Goal: Check status: Check status

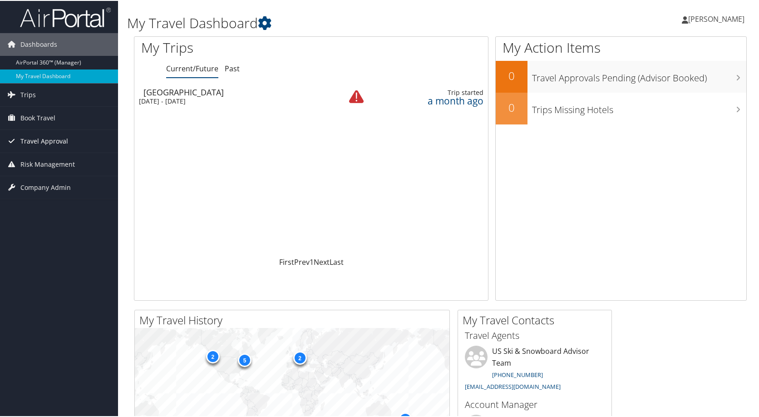
click at [39, 143] on span "Travel Approval" at bounding box center [44, 140] width 48 height 23
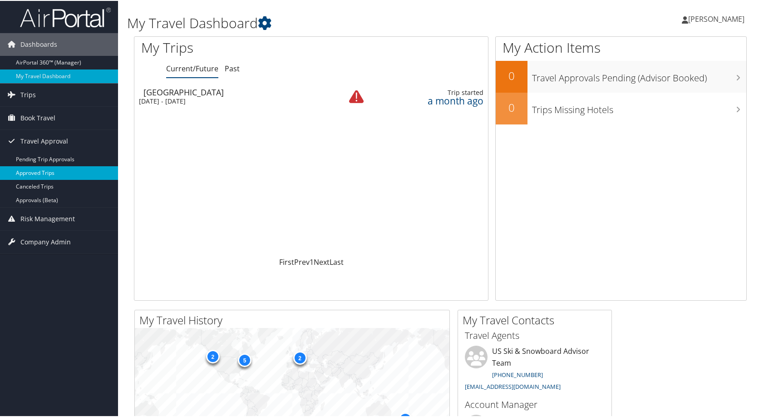
click at [36, 172] on link "Approved Trips" at bounding box center [59, 172] width 118 height 14
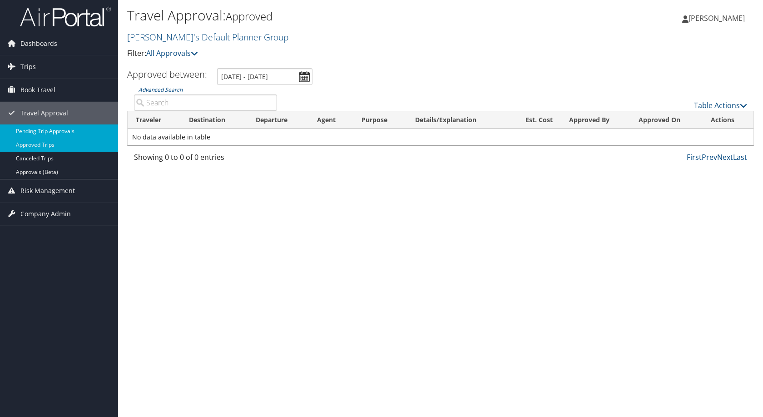
click at [40, 127] on link "Pending Trip Approvals" at bounding box center [59, 131] width 118 height 14
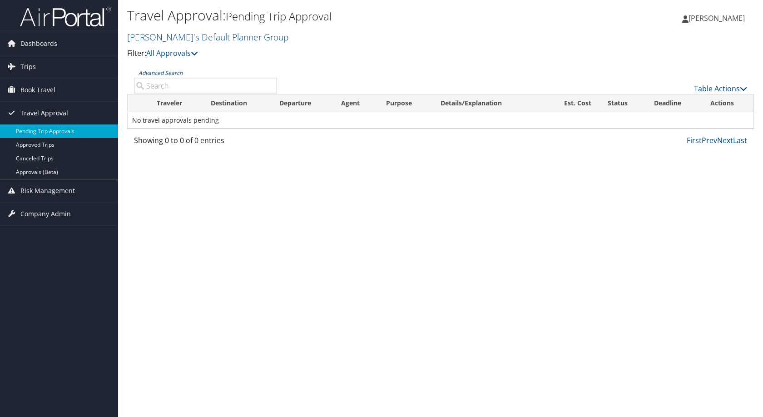
click at [49, 110] on span "Travel Approval" at bounding box center [44, 113] width 48 height 23
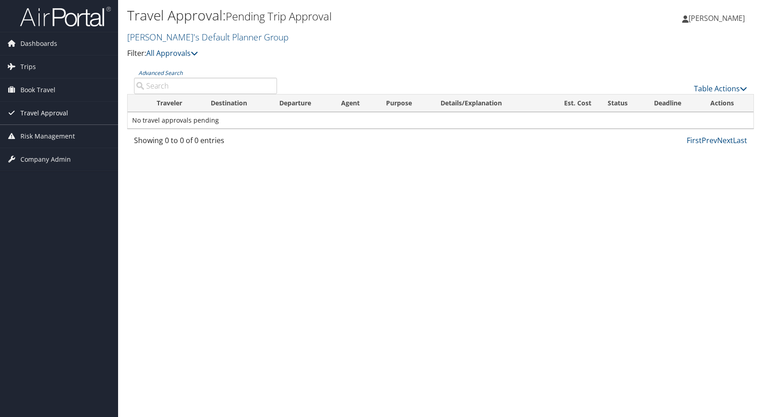
click at [49, 110] on span "Travel Approval" at bounding box center [44, 113] width 48 height 23
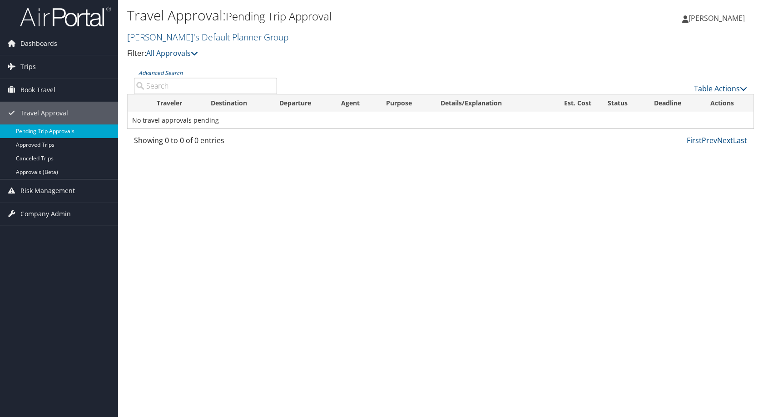
click at [42, 128] on link "Pending Trip Approvals" at bounding box center [59, 131] width 118 height 14
click at [30, 142] on link "Approved Trips" at bounding box center [59, 145] width 118 height 14
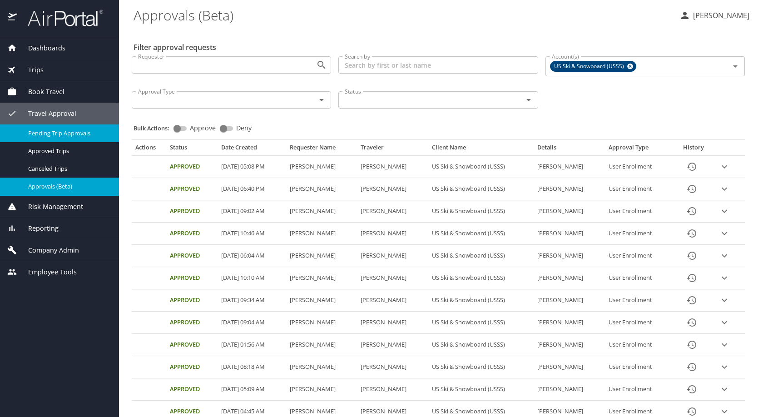
click at [59, 131] on span "Pending Trip Approvals" at bounding box center [68, 133] width 80 height 9
